Goal: Task Accomplishment & Management: Manage account settings

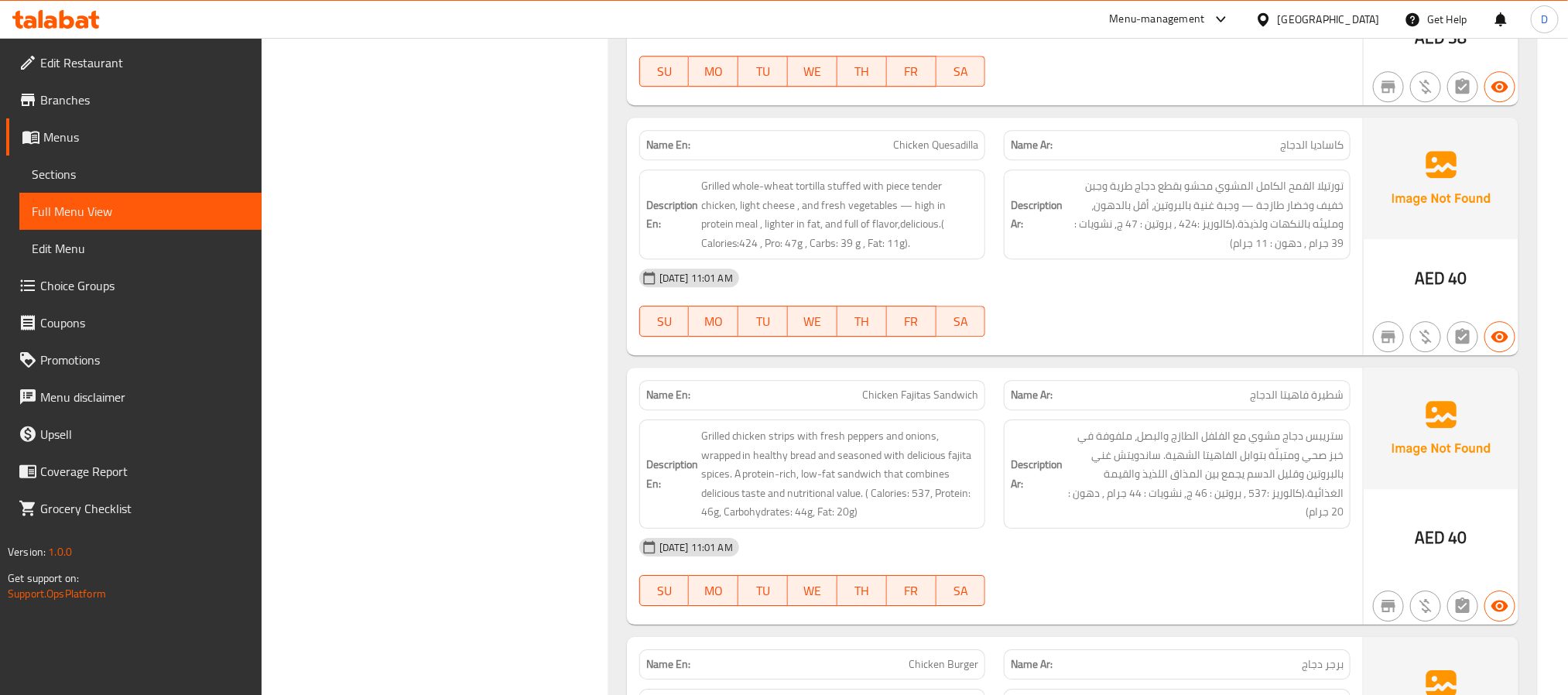
scroll to position [11861, 0]
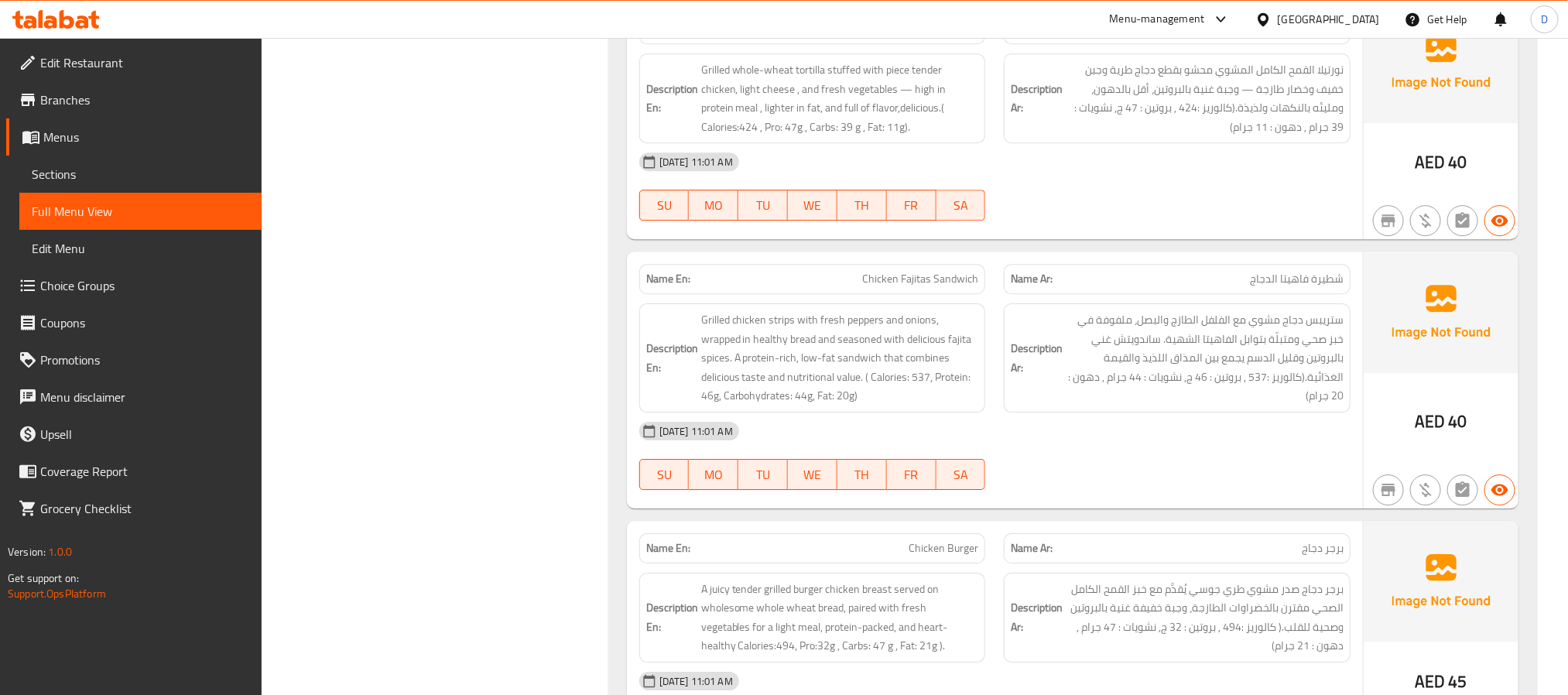
click at [947, 287] on span "Chicken Fajitas Sandwich" at bounding box center [920, 279] width 116 height 16
copy span "Chicken Fajitas Sandwich"
click at [1194, 499] on div at bounding box center [1177, 490] width 365 height 19
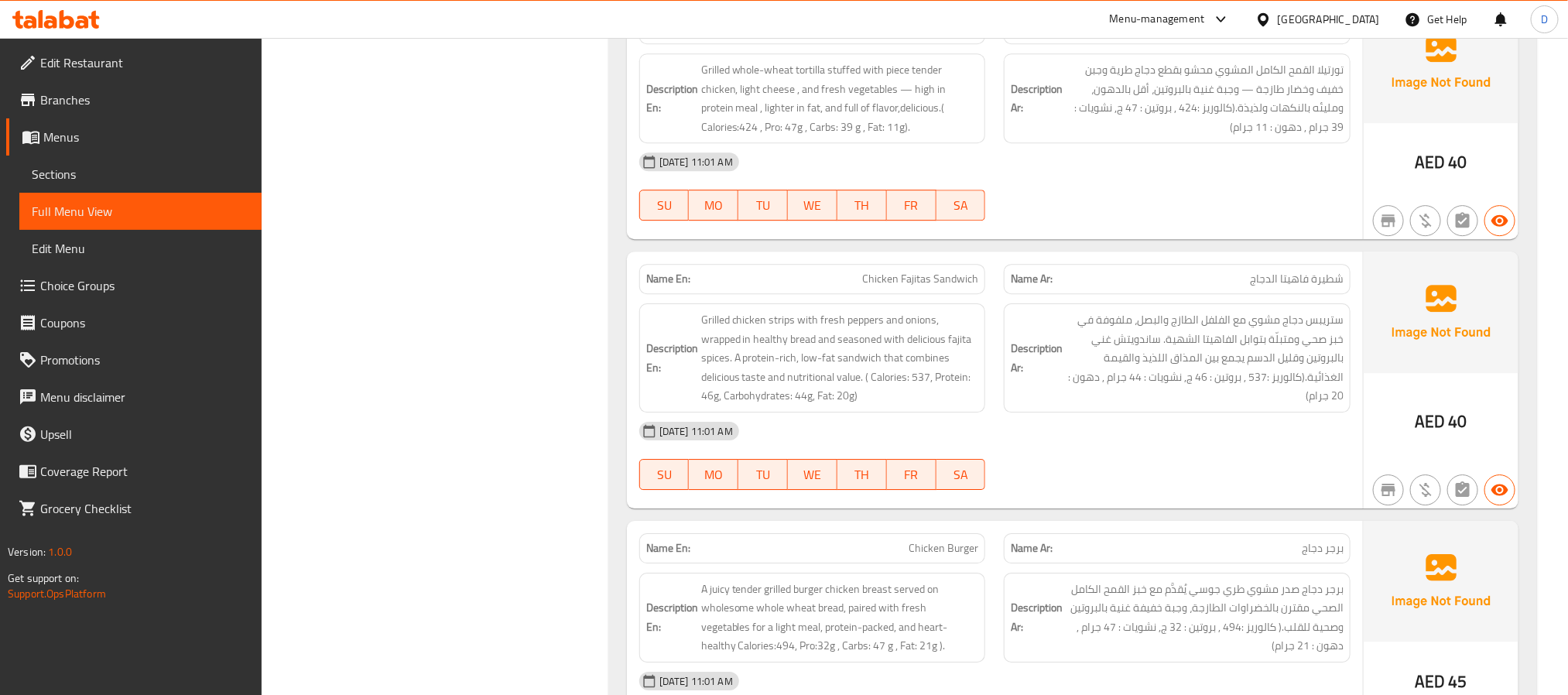
scroll to position [1935, 0]
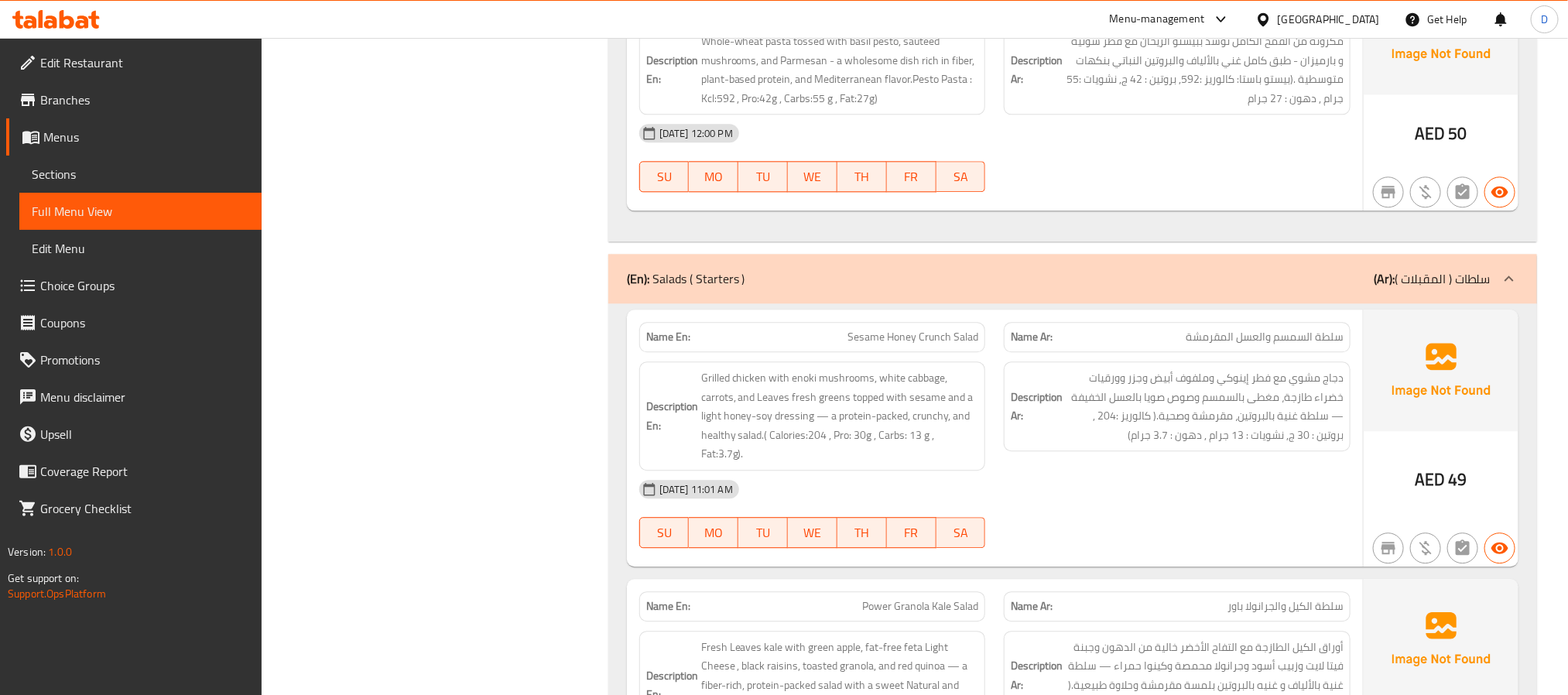
click at [1240, 477] on div "[DATE] 11:01 AM" at bounding box center [994, 489] width 730 height 38
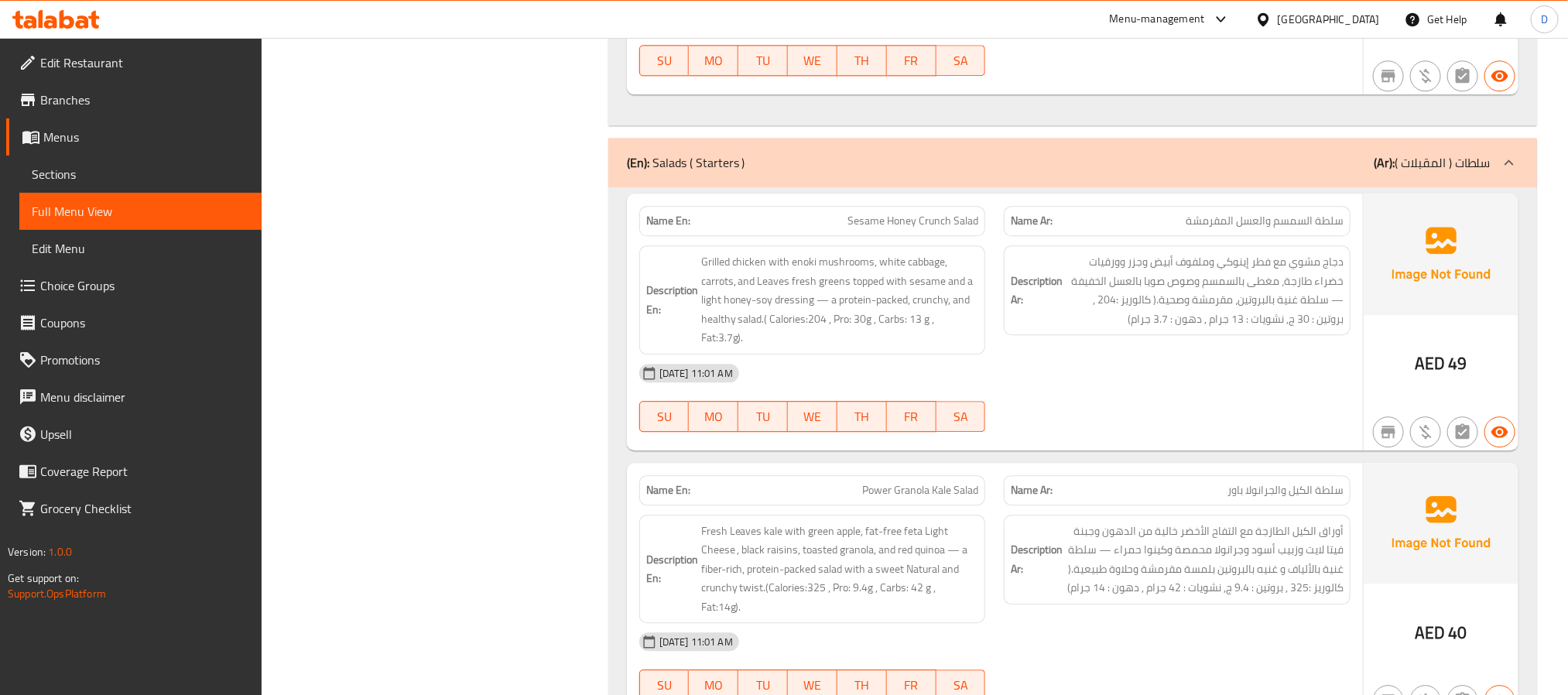
scroll to position [2167, 0]
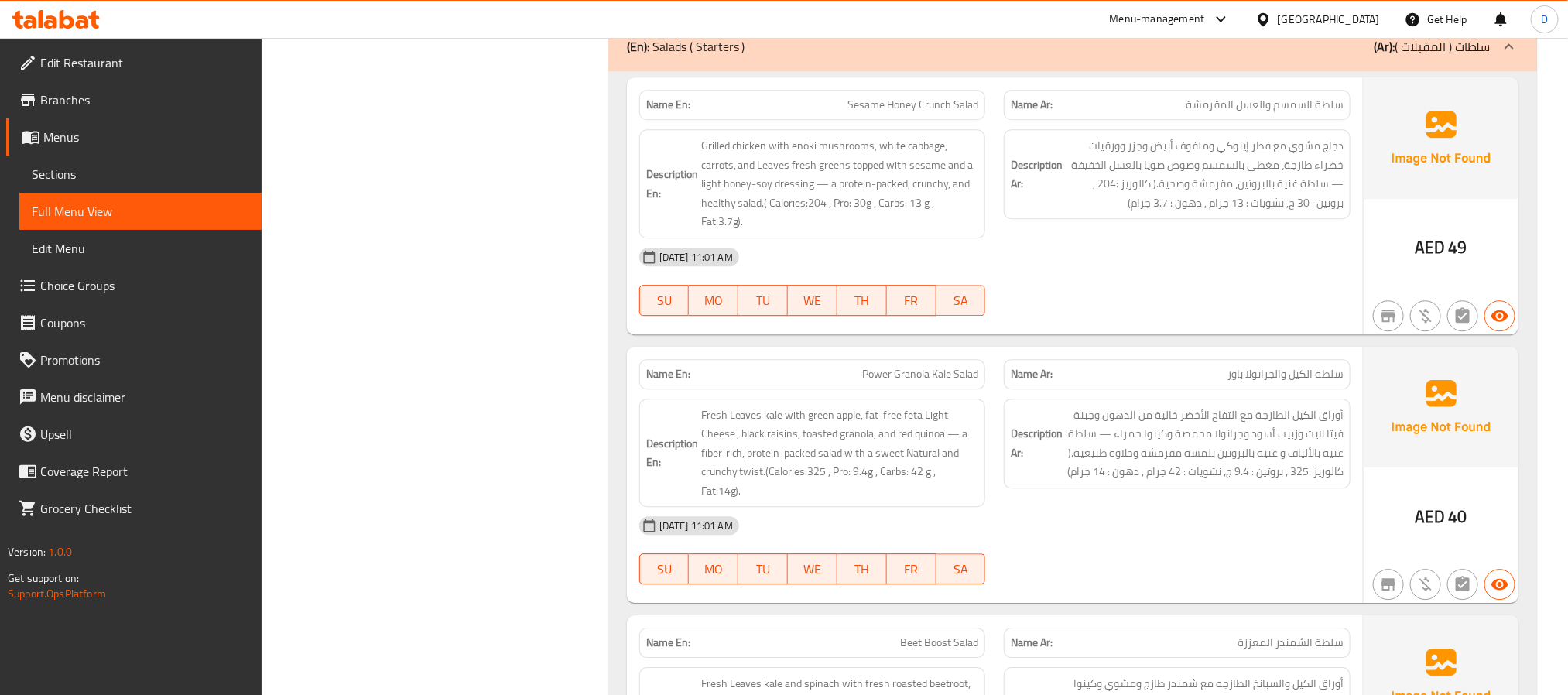
click at [943, 113] on span "Sesame Honey Crunch Salad" at bounding box center [913, 105] width 131 height 16
copy span "Sesame Honey Crunch Salad"
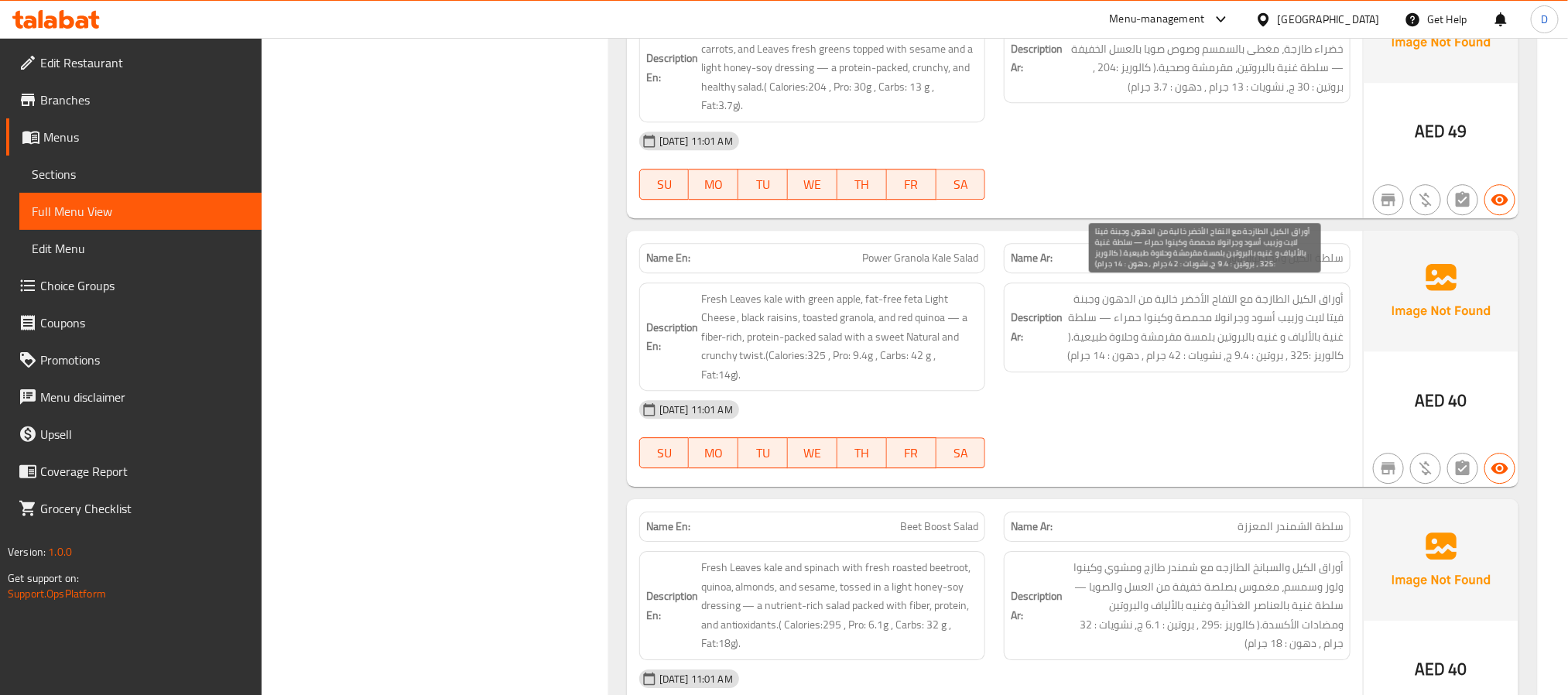
click at [1205, 303] on span "أوراق الكيل الطازجة مع التفاح الأخضر خالية من الدهون وجبنة فيتا لايت وزبيب أسود…" at bounding box center [1205, 327] width 278 height 76
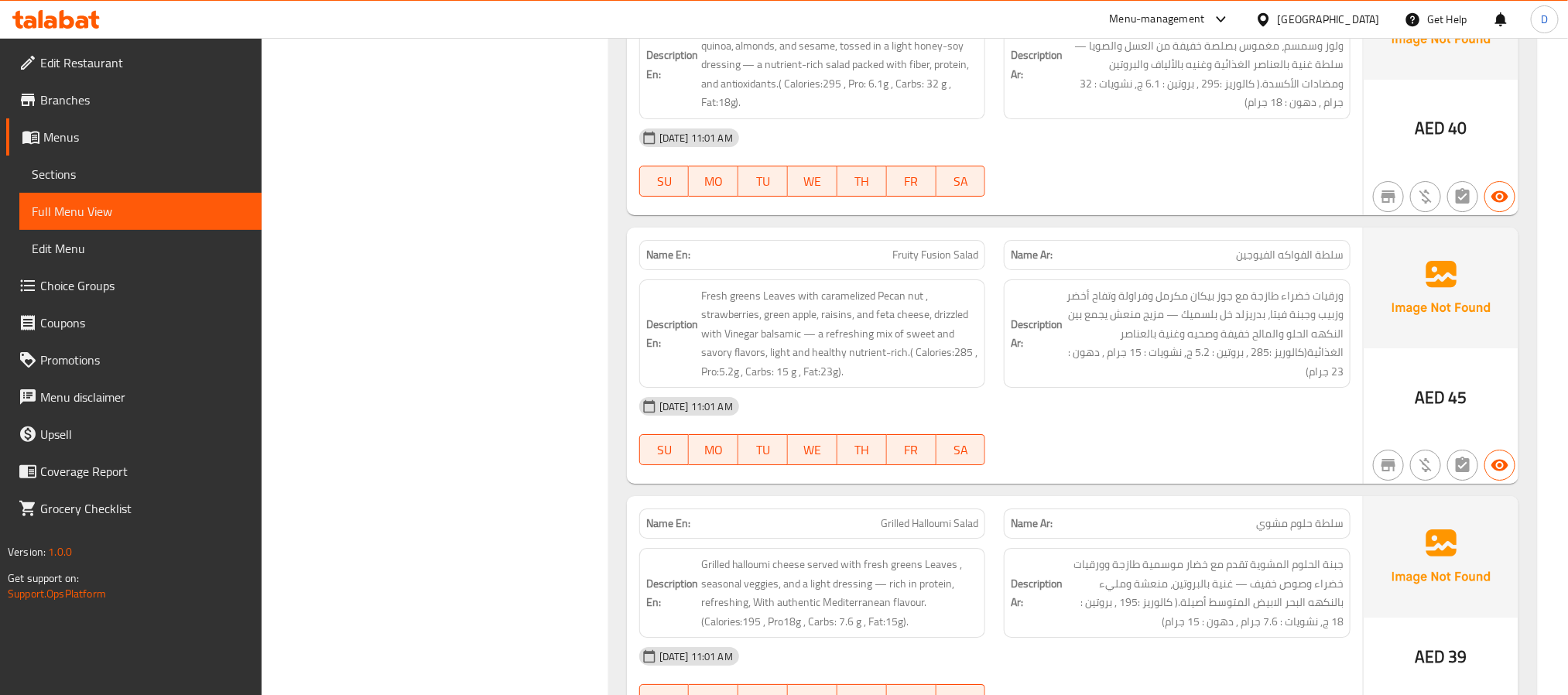
scroll to position [2863, 0]
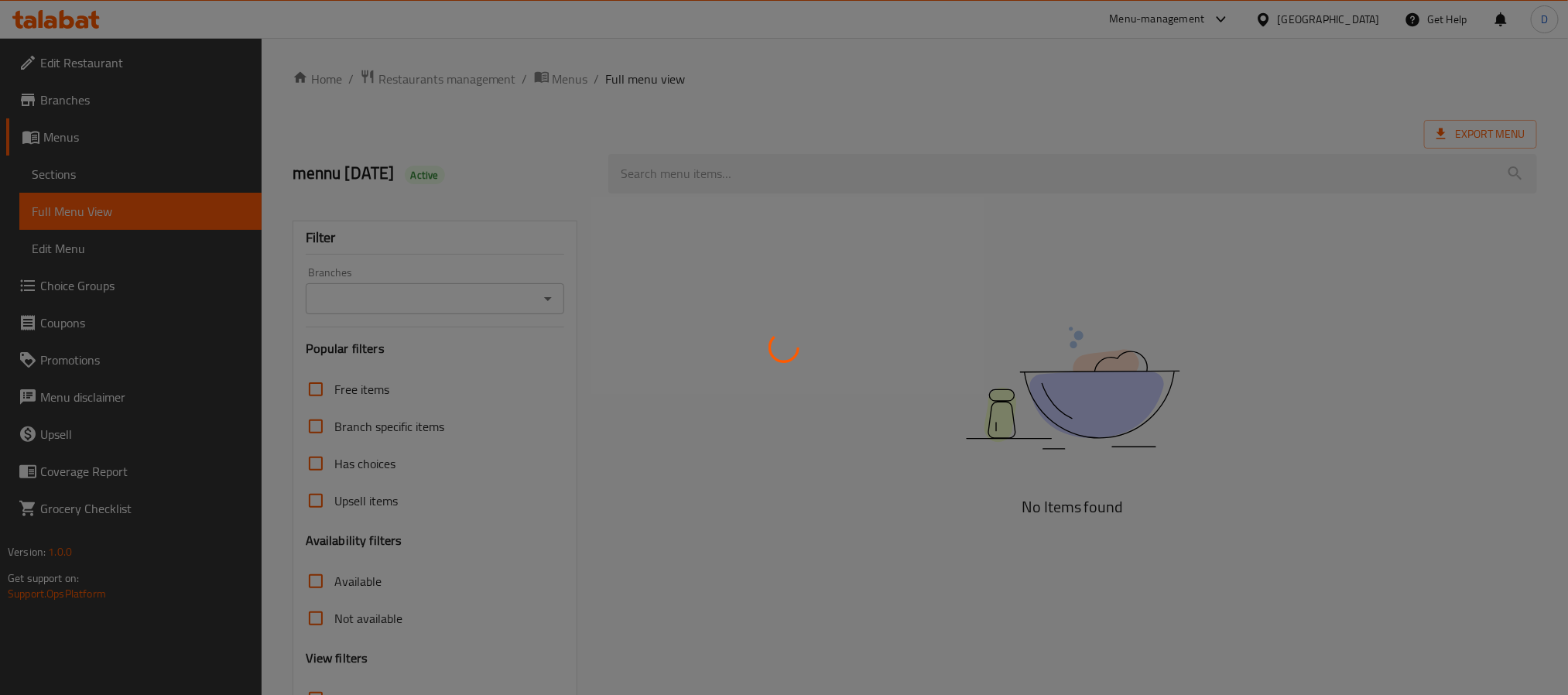
click at [694, 223] on div at bounding box center [784, 348] width 1568 height 695
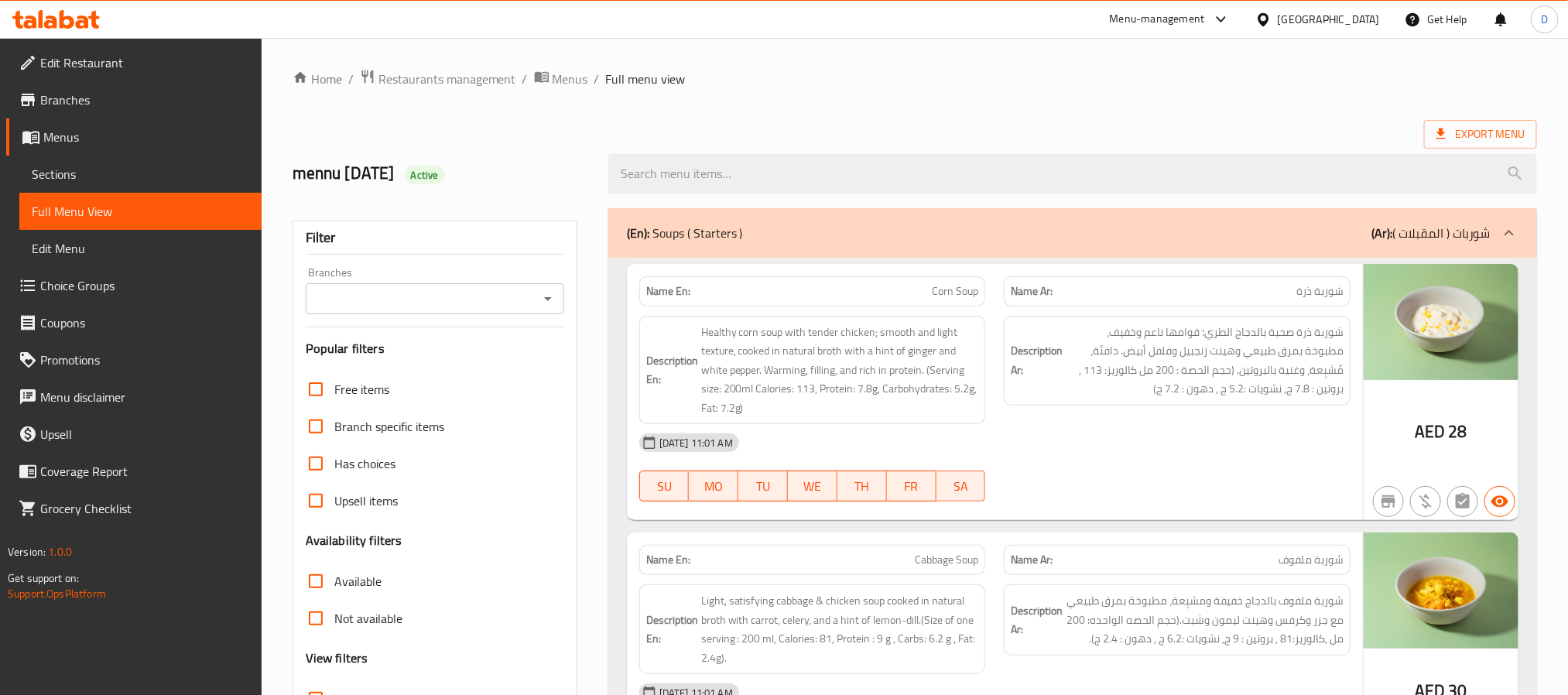
click at [126, 158] on link "Sections" at bounding box center [141, 174] width 243 height 38
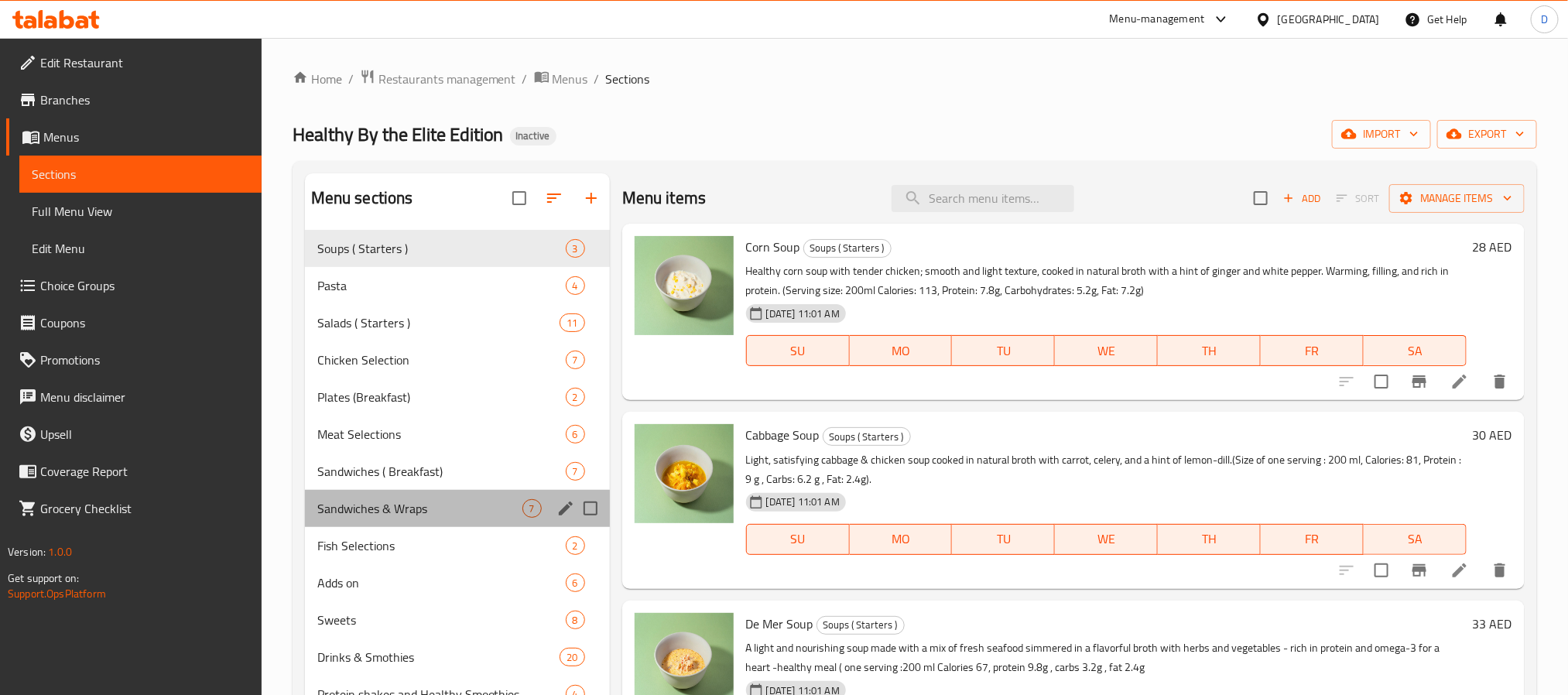
click at [462, 495] on div "Sandwiches & Wraps 7" at bounding box center [457, 509] width 305 height 38
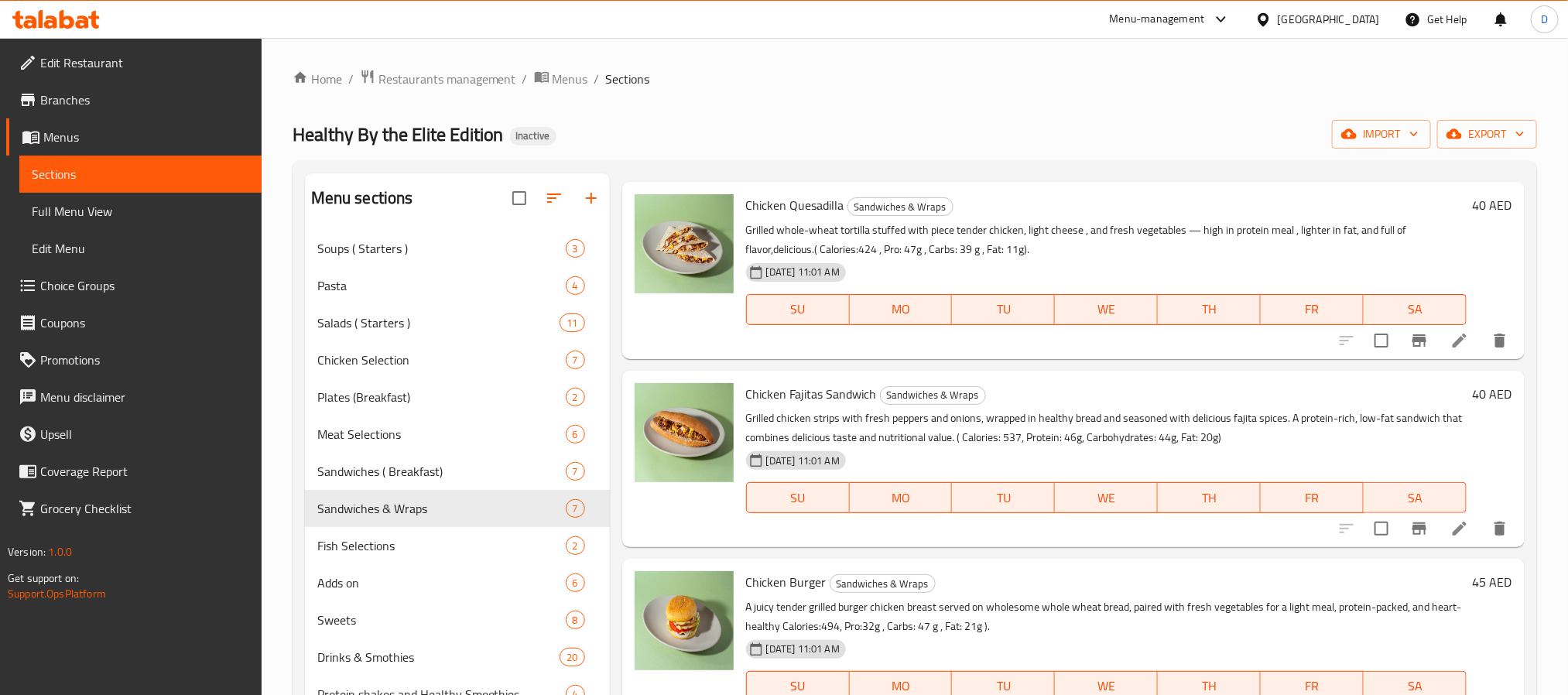
scroll to position [233, 0]
click at [1450, 531] on icon at bounding box center [1459, 526] width 19 height 19
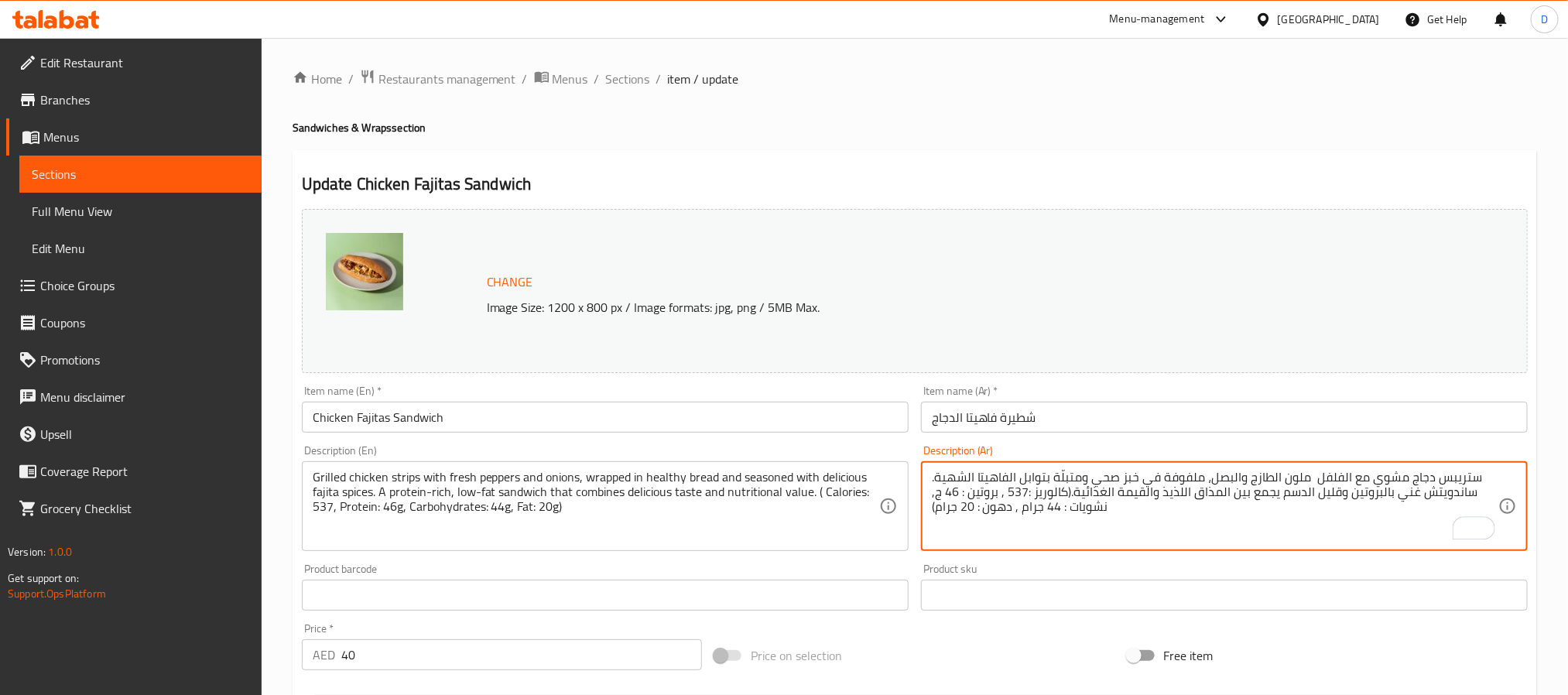
type textarea "ستريبس دجاج مشوي مع الفلفل ملون الطازج والبصل، ملفوفة في خبز صحي ومتبلّة بتوابل…"
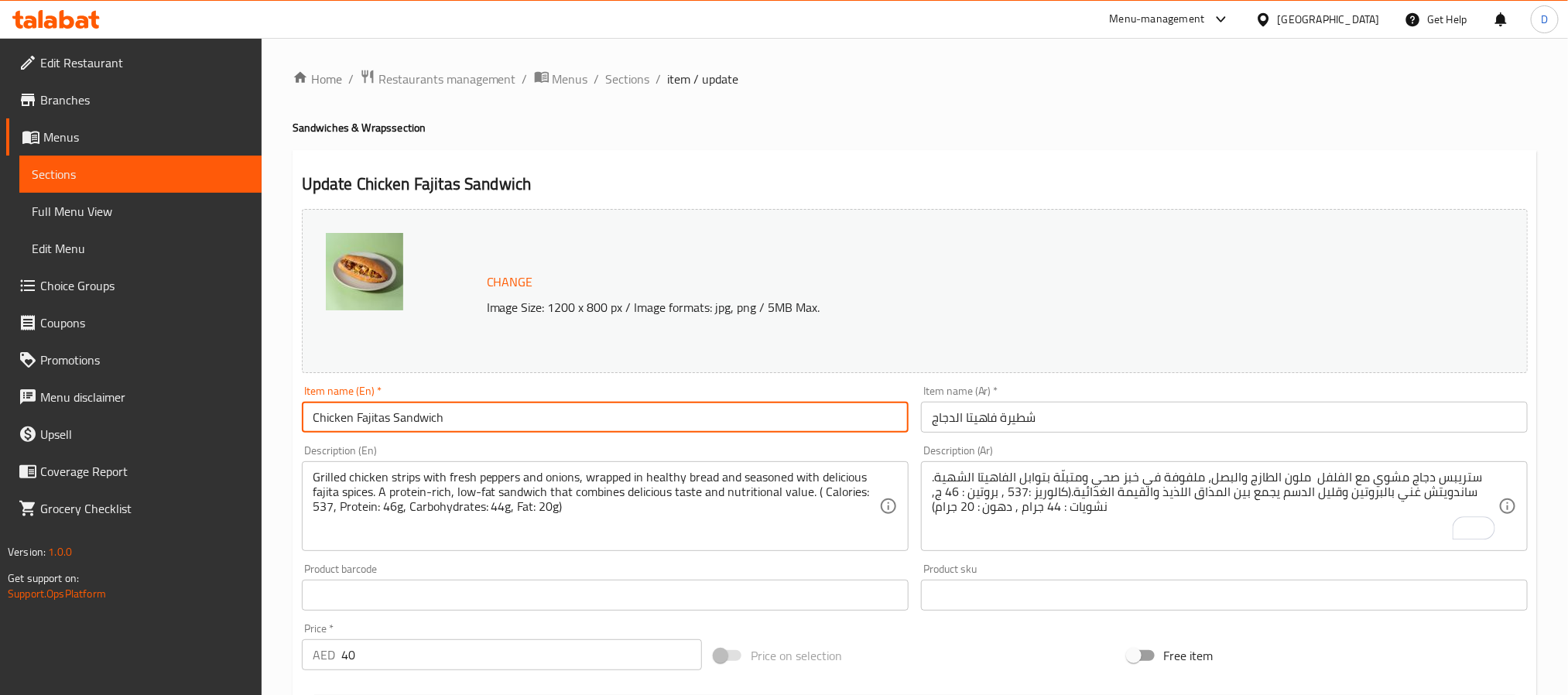
click at [657, 405] on input "Chicken Fajitas Sandwich" at bounding box center [605, 417] width 607 height 31
click at [637, 86] on span "Sections" at bounding box center [628, 78] width 45 height 19
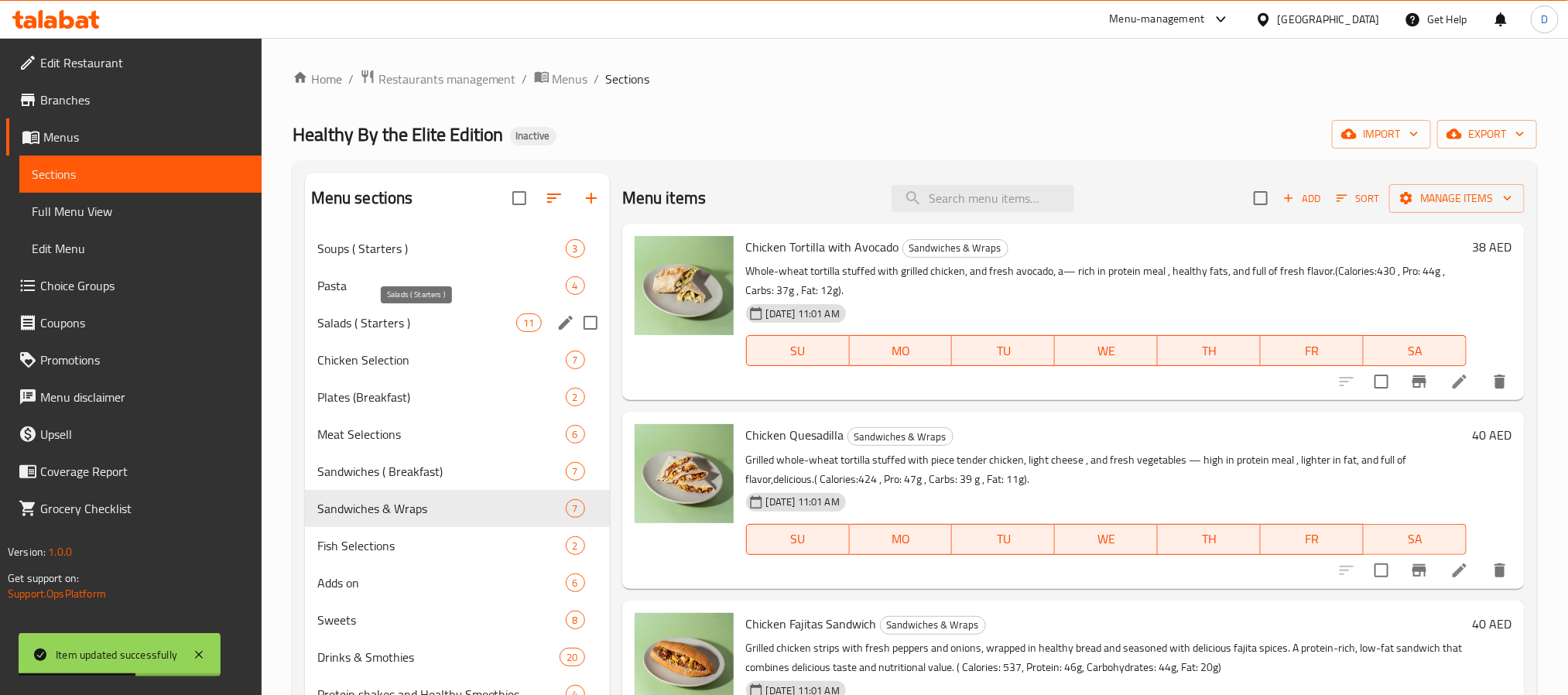
click at [397, 318] on span "Salads ( Starters )" at bounding box center [418, 323] width 200 height 19
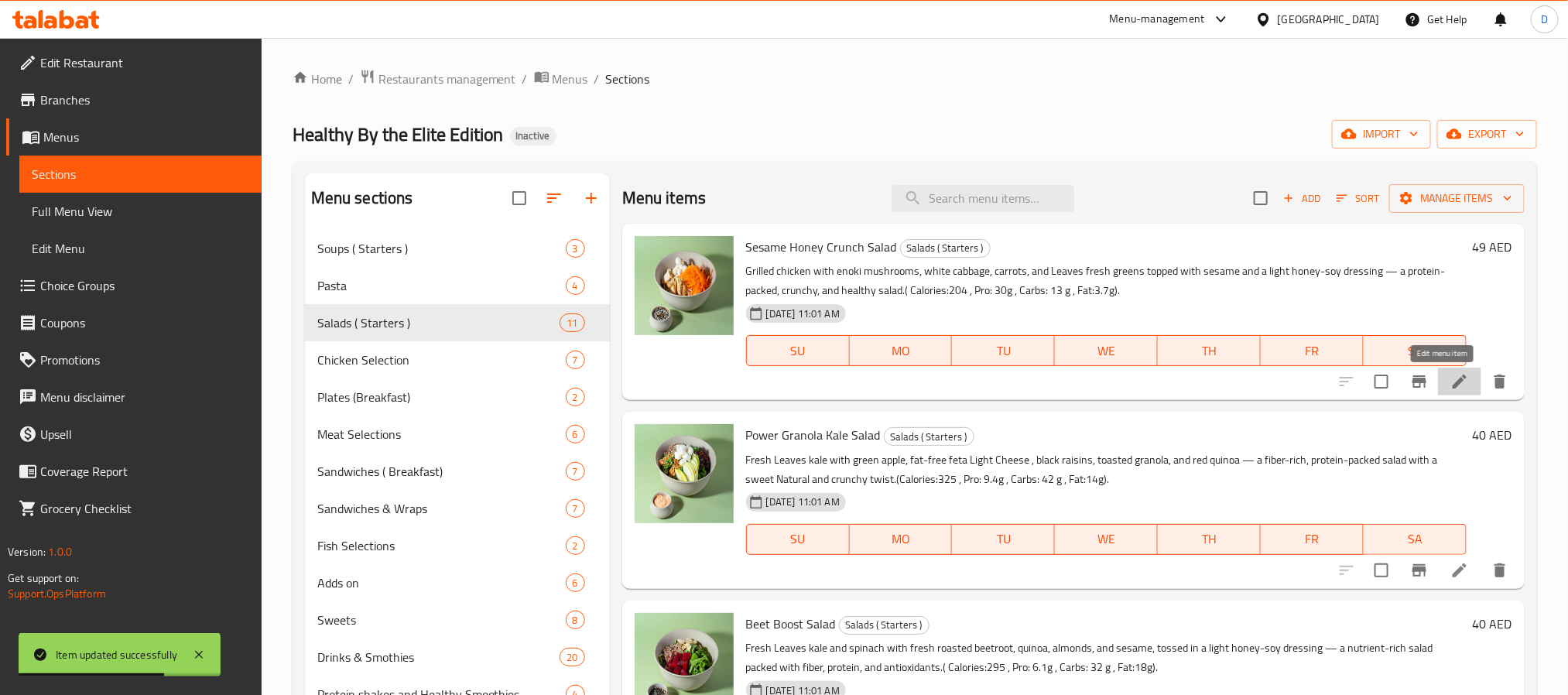
click at [1450, 385] on icon at bounding box center [1459, 381] width 19 height 19
